Goal: Information Seeking & Learning: Learn about a topic

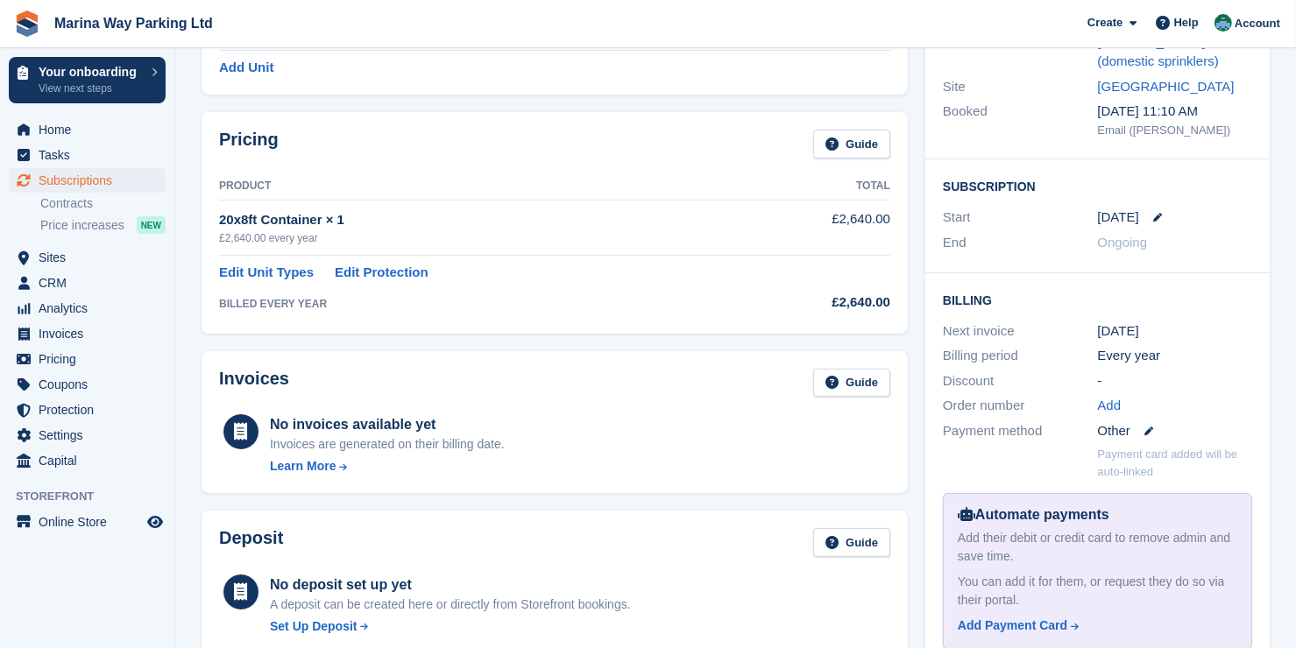
scroll to position [350, 0]
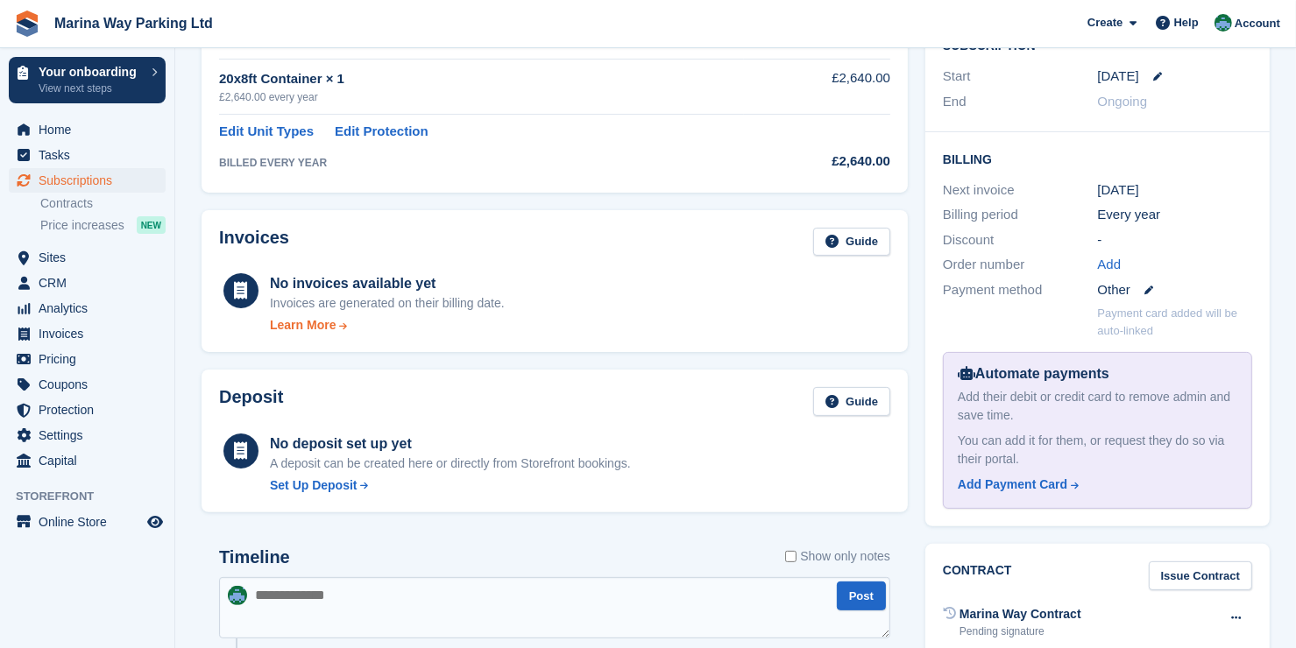
click at [313, 320] on div "Learn More" at bounding box center [303, 325] width 66 height 18
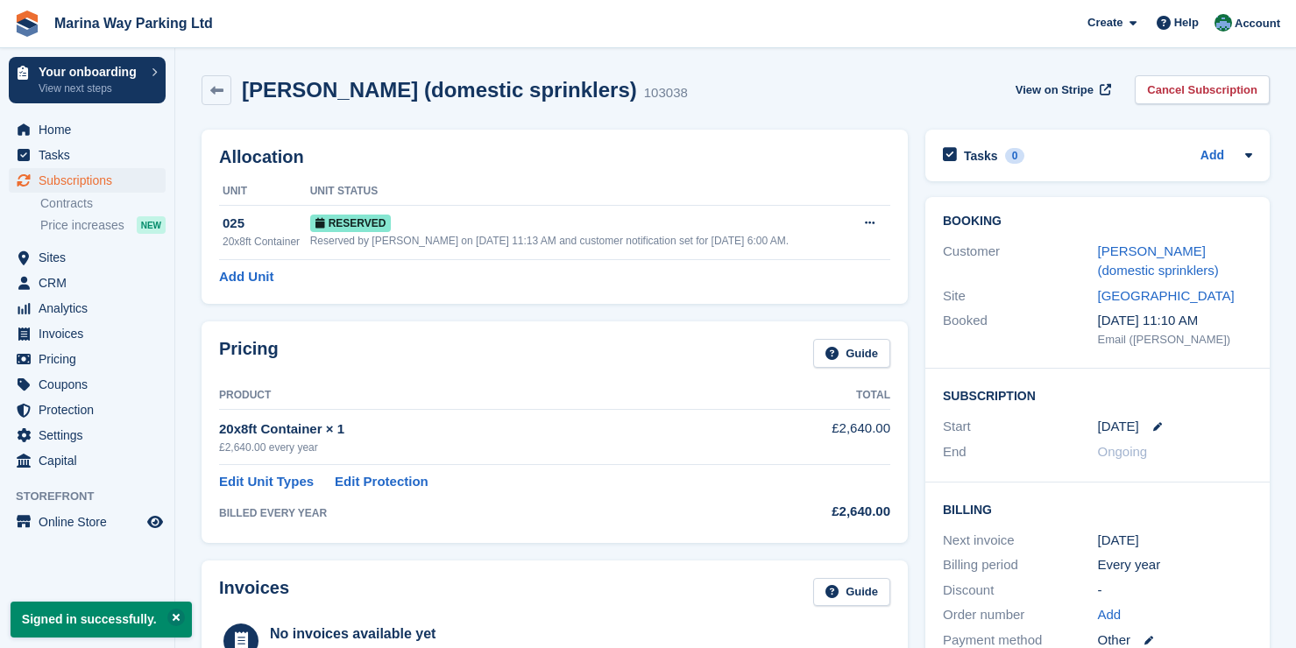
scroll to position [525, 0]
